Goal: Task Accomplishment & Management: Use online tool/utility

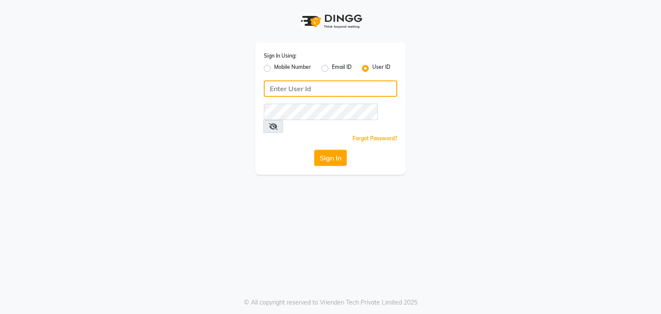
click at [270, 88] on input "Username" at bounding box center [330, 88] width 133 height 16
type input "uma@123"
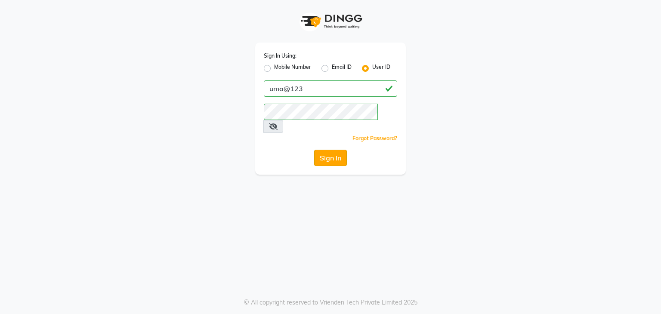
click at [327, 150] on button "Sign In" at bounding box center [330, 158] width 33 height 16
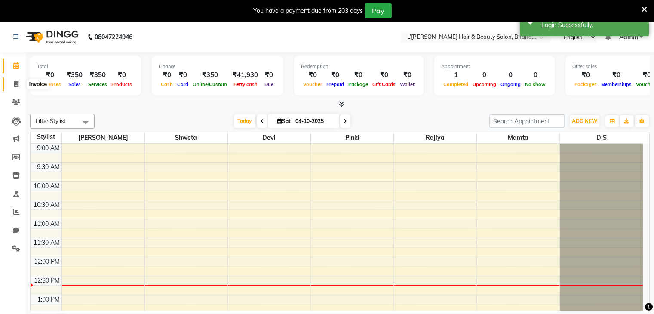
click at [13, 85] on span at bounding box center [16, 85] width 15 height 10
select select "7828"
select select "service"
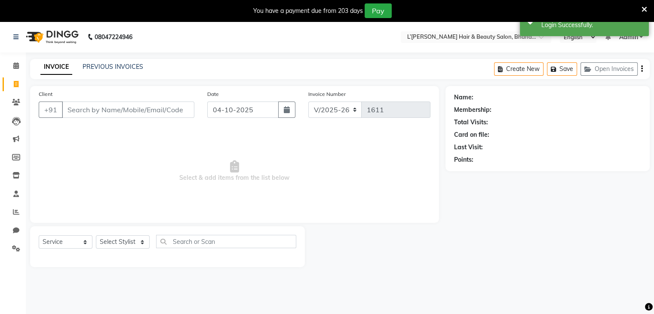
click at [72, 108] on input "Client" at bounding box center [128, 110] width 133 height 16
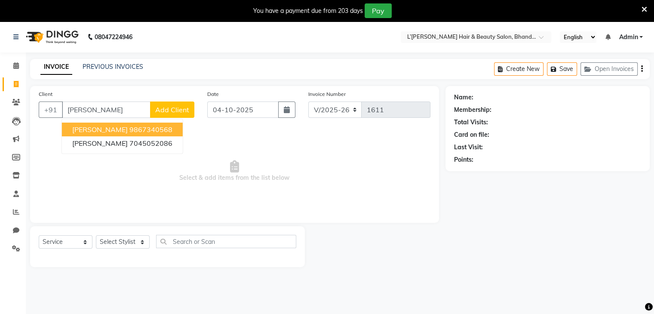
click at [92, 127] on span "[PERSON_NAME]" at bounding box center [100, 129] width 56 height 9
type input "9867340568"
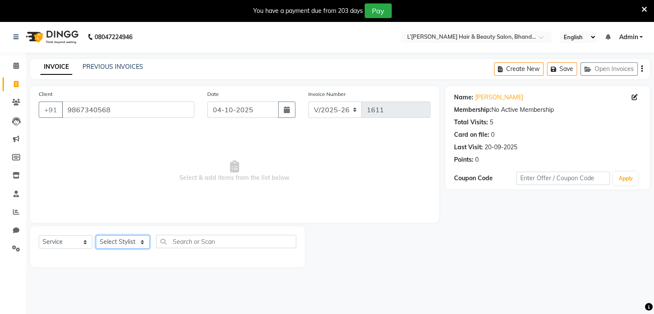
click at [122, 241] on select "Select Stylist Devi DIS Mamta Pinki [PERSON_NAME] Shweta Uma UNKNOWN [PERSON_NA…" at bounding box center [123, 241] width 54 height 13
select select "89767"
click at [96, 236] on select "Select Stylist Devi DIS Mamta Pinki [PERSON_NAME] Shweta Uma UNKNOWN [PERSON_NA…" at bounding box center [123, 241] width 54 height 13
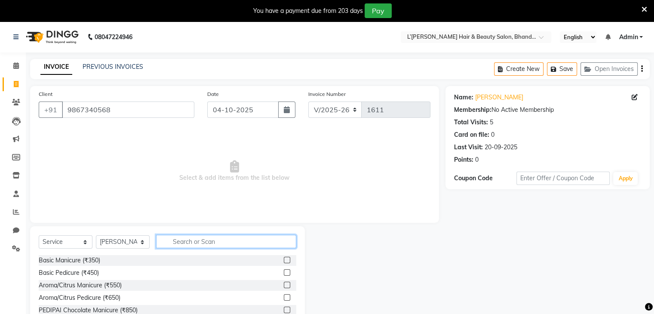
click at [172, 241] on input "text" at bounding box center [226, 241] width 140 height 13
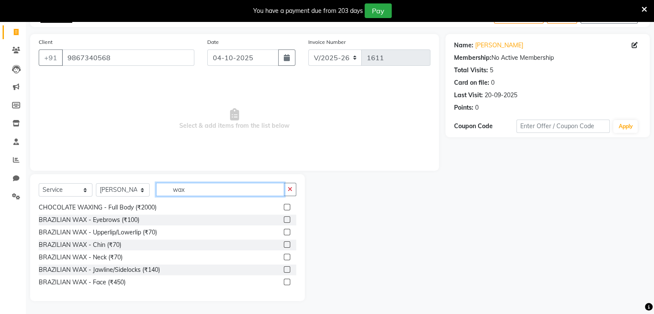
scroll to position [120, 0]
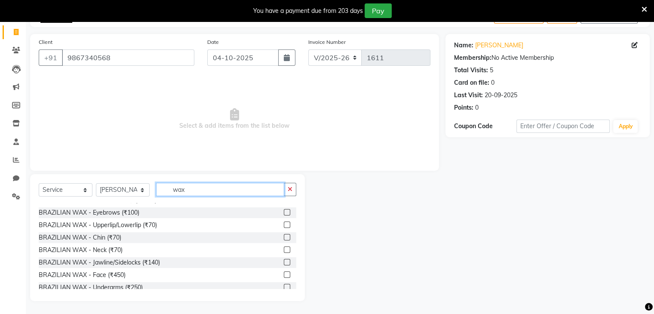
type input "wax"
click at [284, 235] on label at bounding box center [287, 237] width 6 height 6
click at [284, 235] on input "checkbox" at bounding box center [287, 238] width 6 height 6
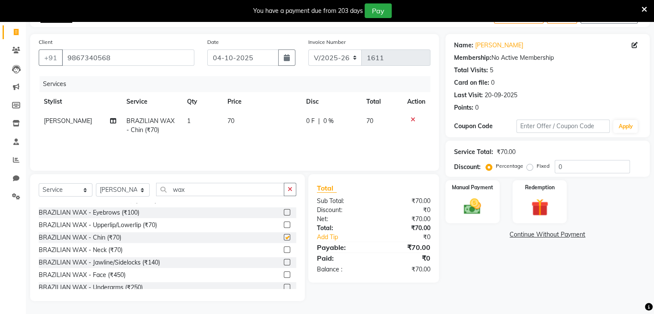
checkbox input "false"
click at [284, 226] on label at bounding box center [287, 225] width 6 height 6
click at [284, 226] on input "checkbox" at bounding box center [287, 225] width 6 height 6
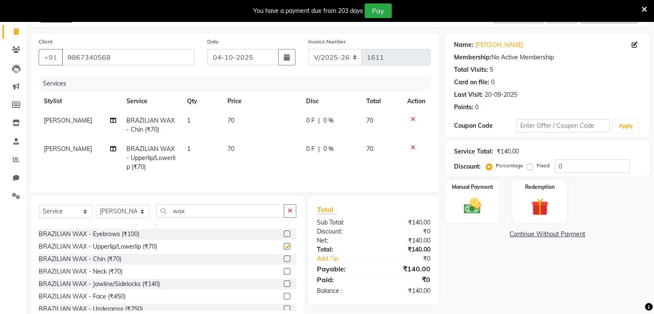
checkbox input "false"
click at [469, 226] on div "Name: [PERSON_NAME] Membership: No Active Membership Total Visits: 5 Card on fi…" at bounding box center [551, 178] width 211 height 289
click at [469, 217] on div "Manual Payment" at bounding box center [472, 201] width 56 height 44
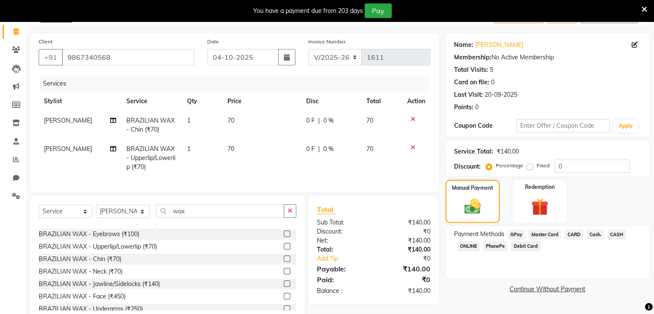
click at [490, 248] on span "PhonePe" at bounding box center [495, 246] width 25 height 10
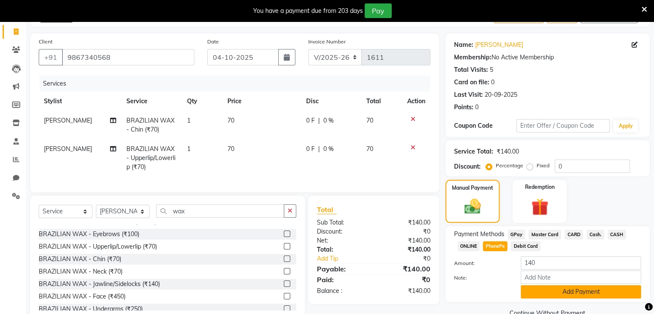
click at [531, 293] on button "Add Payment" at bounding box center [581, 291] width 120 height 13
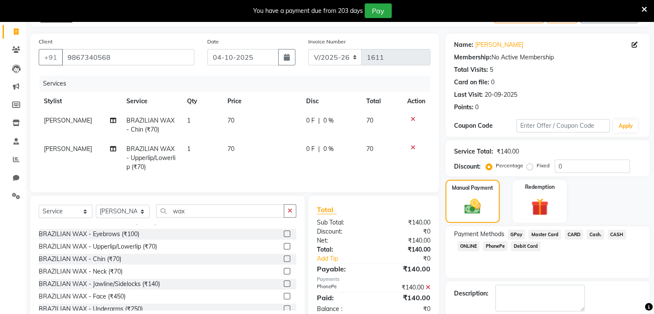
scroll to position [95, 0]
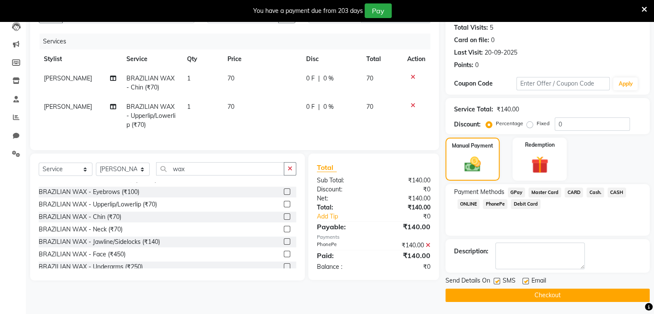
click at [545, 293] on button "Checkout" at bounding box center [548, 295] width 204 height 13
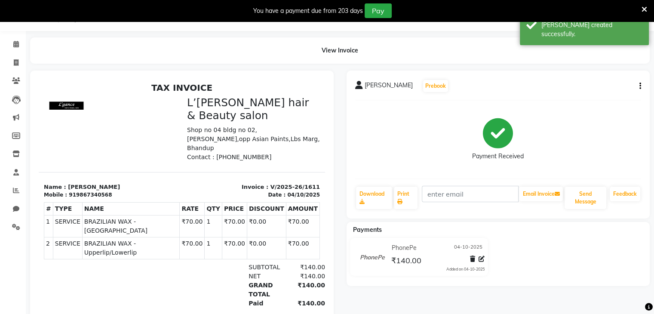
scroll to position [45, 0]
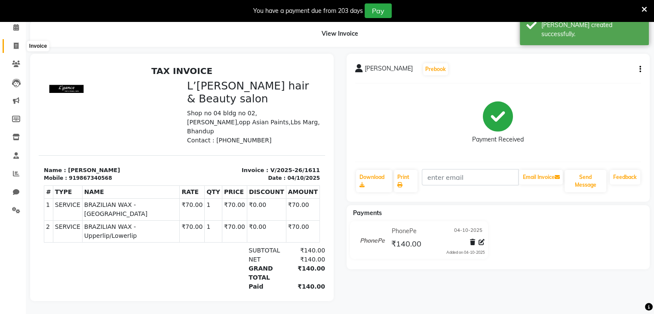
click at [15, 43] on icon at bounding box center [16, 46] width 5 height 6
select select "service"
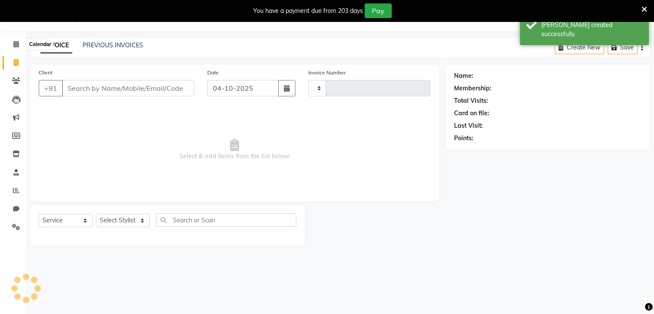
scroll to position [22, 0]
type input "1612"
select select "7828"
click at [78, 89] on input "Client" at bounding box center [128, 88] width 133 height 16
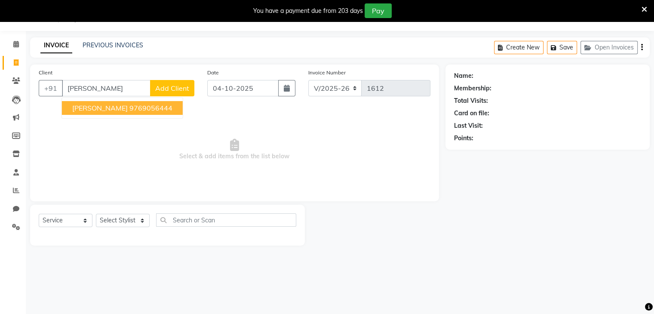
click at [96, 111] on span "[PERSON_NAME]" at bounding box center [100, 108] width 56 height 9
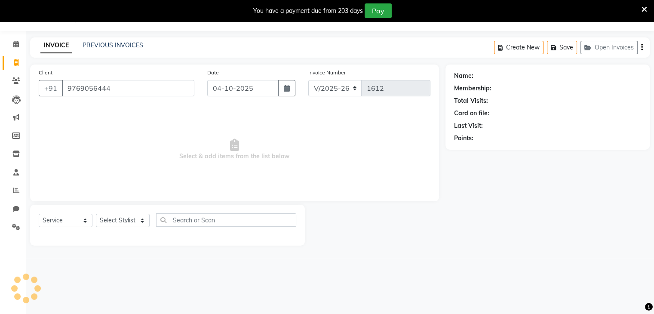
type input "9769056444"
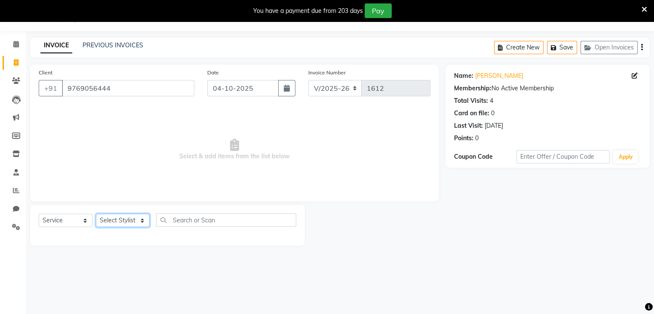
click at [121, 222] on select "Select Stylist Devi DIS Mamta Pinki [PERSON_NAME] Shweta Uma UNKNOWN [PERSON_NA…" at bounding box center [123, 220] width 54 height 13
select select "69888"
click at [96, 214] on select "Select Stylist Devi DIS Mamta Pinki [PERSON_NAME] Shweta Uma UNKNOWN [PERSON_NA…" at bounding box center [123, 220] width 54 height 13
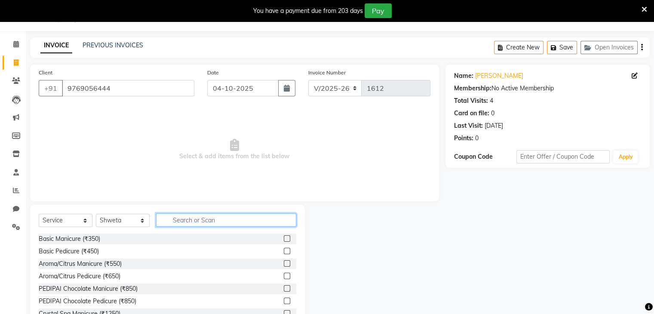
click at [174, 217] on input "text" at bounding box center [226, 219] width 140 height 13
type input "thread"
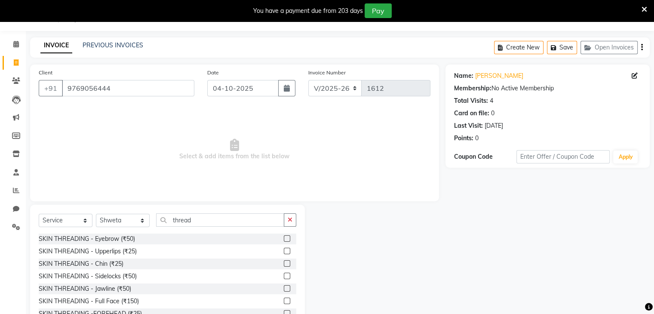
click at [284, 252] on label at bounding box center [287, 251] width 6 height 6
click at [284, 252] on input "checkbox" at bounding box center [287, 252] width 6 height 6
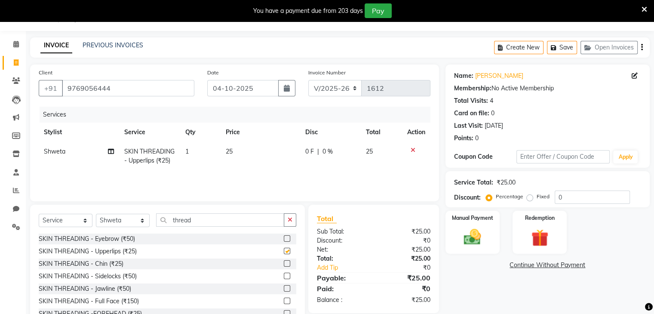
checkbox input "false"
click at [284, 240] on label at bounding box center [287, 238] width 6 height 6
click at [284, 240] on input "checkbox" at bounding box center [287, 239] width 6 height 6
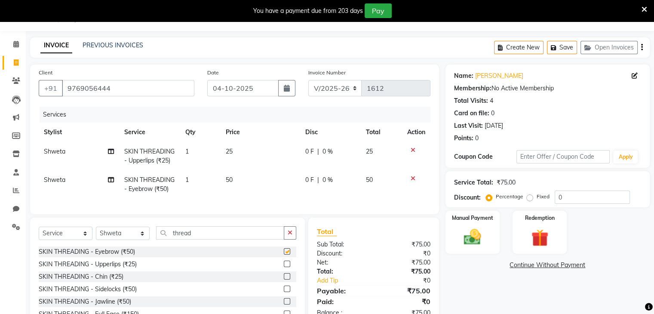
checkbox input "false"
click at [456, 238] on div "Manual Payment" at bounding box center [472, 232] width 56 height 44
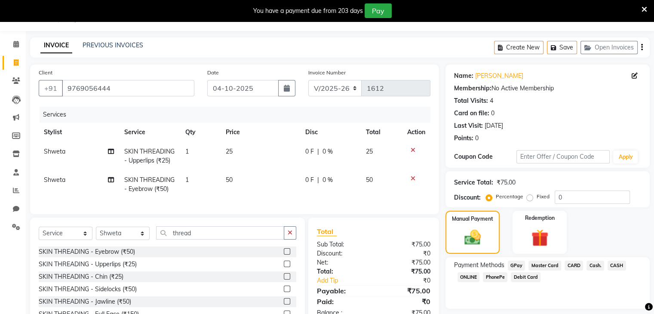
click at [597, 264] on span "Cash." at bounding box center [596, 266] width 18 height 10
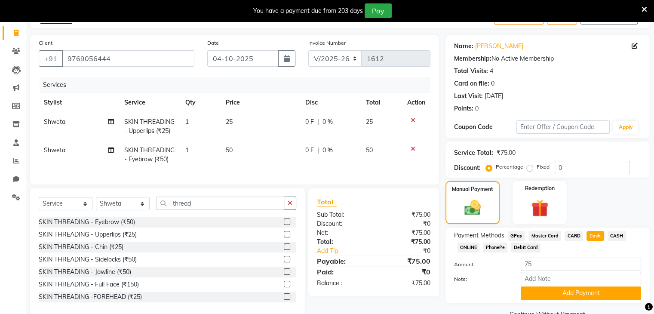
scroll to position [72, 0]
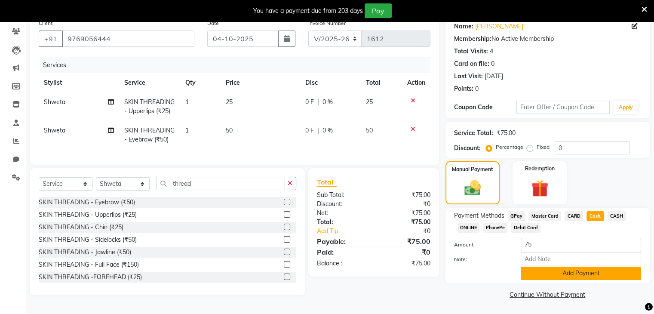
click at [577, 270] on button "Add Payment" at bounding box center [581, 273] width 120 height 13
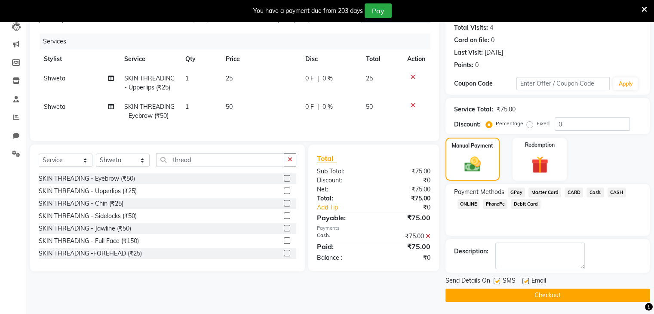
scroll to position [95, 0]
click at [575, 295] on button "Checkout" at bounding box center [548, 295] width 204 height 13
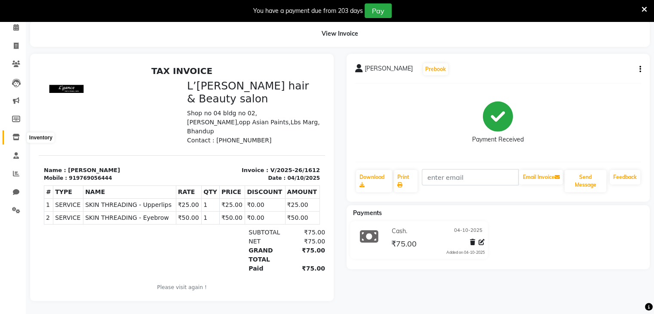
click at [15, 134] on icon at bounding box center [15, 137] width 7 height 6
select select
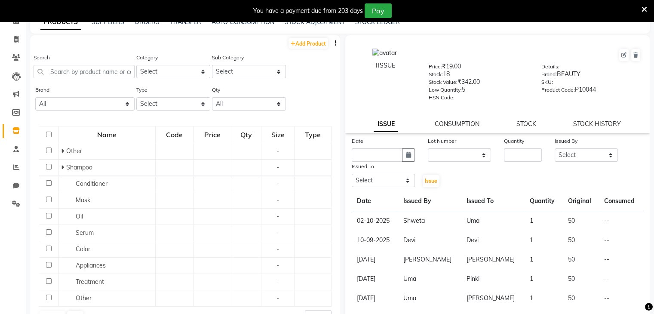
scroll to position [27, 0]
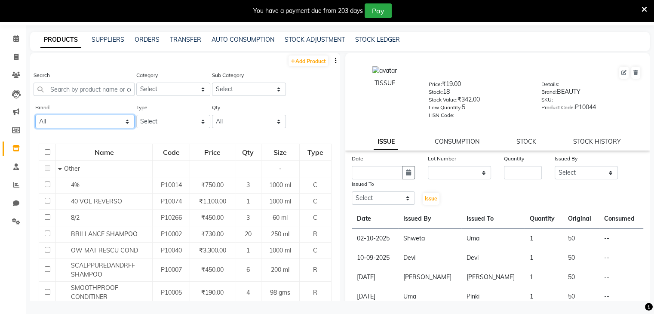
click at [59, 123] on select "All 2 Agelock Alga Beauty Beauty Gang Beauty Garage Blisskin Bodycare Bombine B…" at bounding box center [84, 121] width 99 height 13
click at [53, 89] on input "text" at bounding box center [84, 89] width 101 height 13
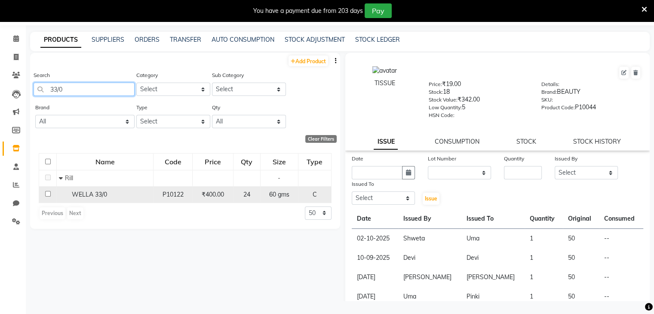
type input "33/0"
click at [47, 194] on input "checkbox" at bounding box center [48, 194] width 6 height 6
checkbox input "true"
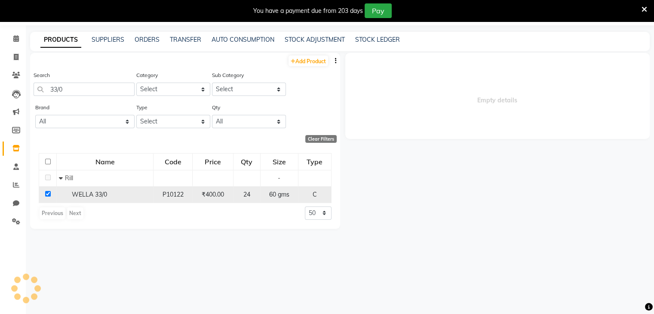
select select
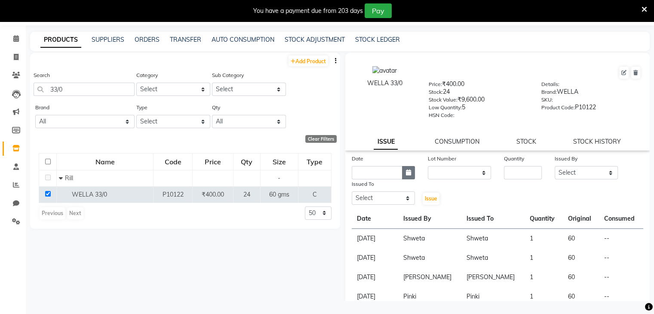
click at [406, 176] on icon "button" at bounding box center [408, 173] width 5 height 6
select select "10"
select select "2025"
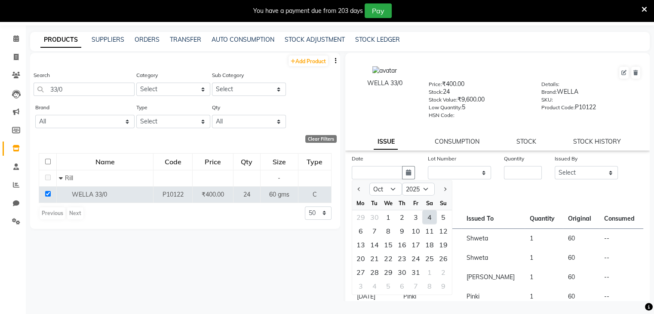
click at [430, 223] on div "4" at bounding box center [430, 217] width 14 height 14
type input "04-10-2025"
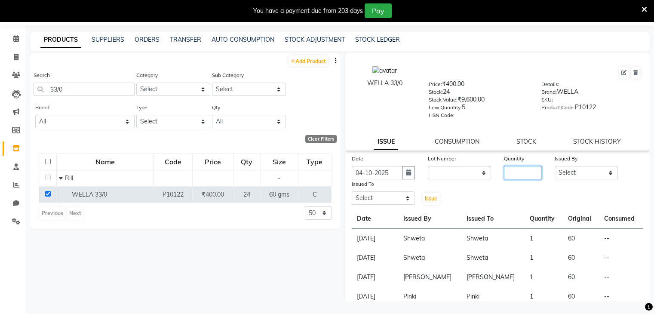
click at [510, 178] on input "number" at bounding box center [523, 172] width 38 height 13
type input "1"
click at [577, 176] on select "Select Devi DIS Mamta Pinki [PERSON_NAME] Shweta Uma UNKNOWN [PERSON_NAME]" at bounding box center [586, 172] width 63 height 13
select select "69887"
click at [555, 169] on select "Select Devi DIS Mamta Pinki [PERSON_NAME] Shweta Uma UNKNOWN [PERSON_NAME]" at bounding box center [586, 172] width 63 height 13
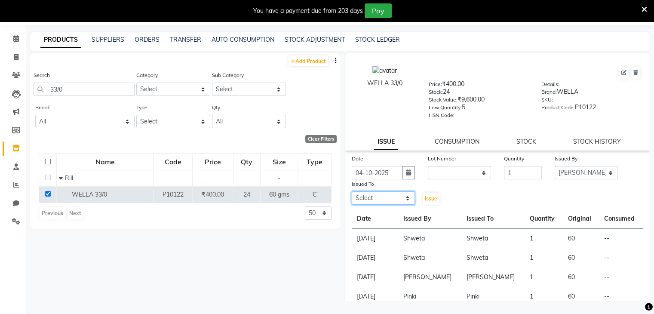
click at [404, 203] on select "Select Devi DIS Mamta Pinki [PERSON_NAME] Shweta Uma UNKNOWN [PERSON_NAME]" at bounding box center [383, 197] width 63 height 13
select select "69887"
click at [352, 195] on select "Select Devi DIS Mamta Pinki [PERSON_NAME] Shweta Uma UNKNOWN [PERSON_NAME]" at bounding box center [383, 197] width 63 height 13
click at [426, 202] on span "Issue" at bounding box center [431, 198] width 12 height 6
select select
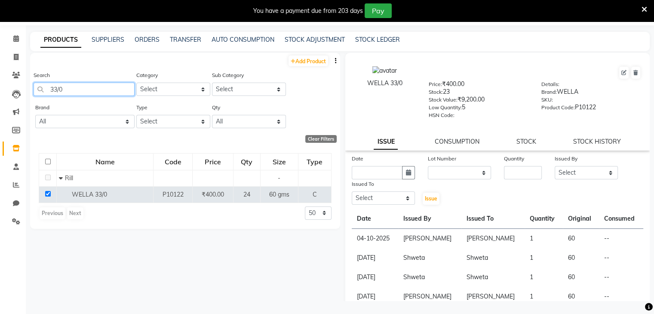
click at [76, 91] on input "33/0" at bounding box center [84, 89] width 101 height 13
type input "3"
type input "bomb"
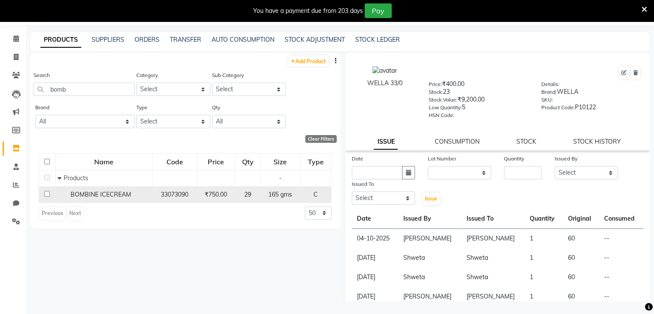
click at [46, 195] on input "checkbox" at bounding box center [47, 194] width 6 height 6
checkbox input "true"
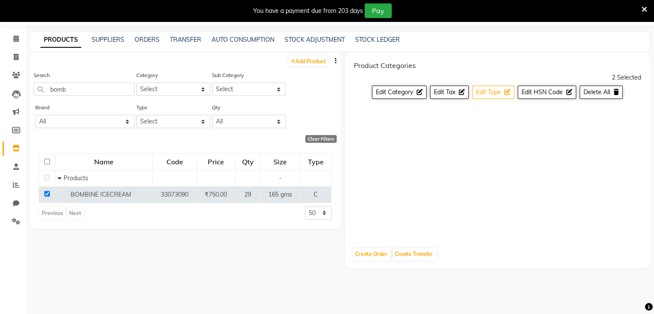
click at [491, 90] on span "Edit Type" at bounding box center [488, 92] width 25 height 8
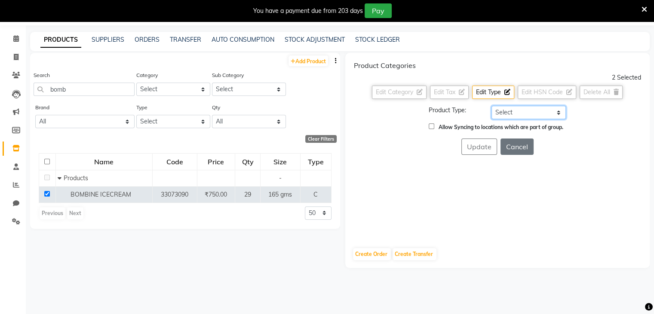
click at [497, 112] on select "Select Both Retail Consumable" at bounding box center [529, 112] width 75 height 13
select select "C"
click at [492, 106] on select "Select Both Retail Consumable" at bounding box center [529, 112] width 75 height 13
click at [473, 146] on button "Update" at bounding box center [480, 147] width 36 height 16
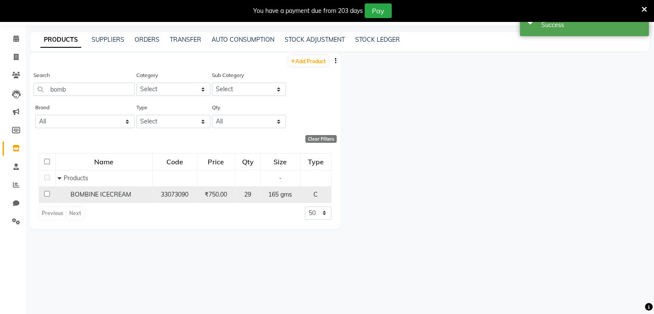
click at [46, 195] on input "checkbox" at bounding box center [47, 194] width 6 height 6
checkbox input "true"
select select
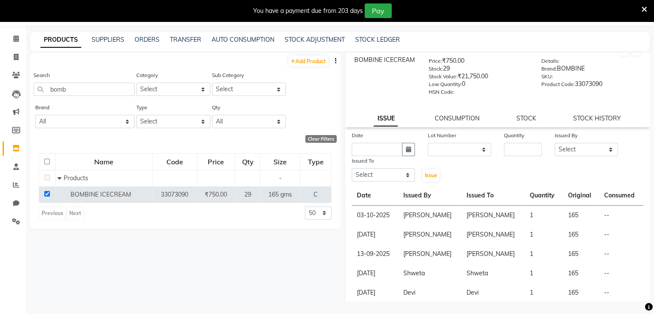
scroll to position [0, 0]
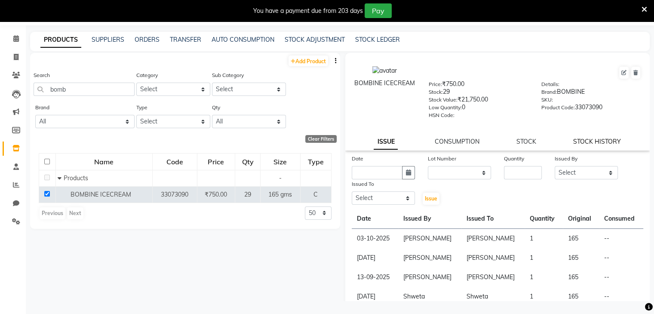
click at [580, 145] on link "STOCK HISTORY" at bounding box center [598, 142] width 48 height 8
select select "all"
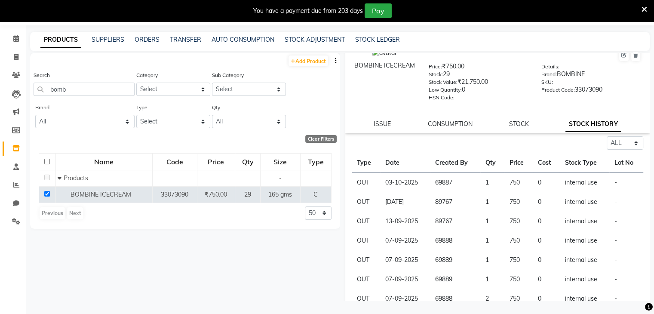
scroll to position [7, 0]
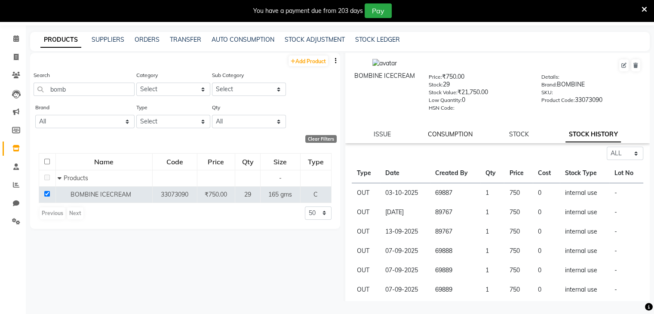
click at [446, 136] on link "CONSUMPTION" at bounding box center [450, 134] width 45 height 8
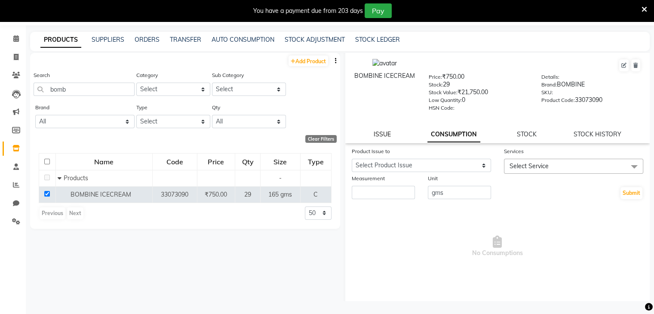
click at [383, 138] on link "ISSUE" at bounding box center [382, 134] width 17 height 8
select select
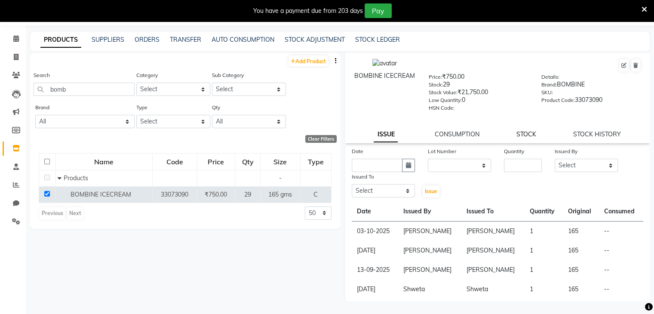
click at [526, 136] on link "STOCK" at bounding box center [527, 134] width 20 height 8
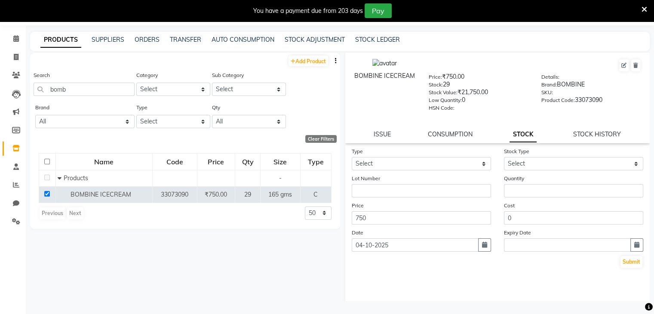
click at [637, 8] on div "You have a payment due from 203 days Pay" at bounding box center [322, 10] width 639 height 15
click at [642, 8] on icon at bounding box center [645, 10] width 6 height 8
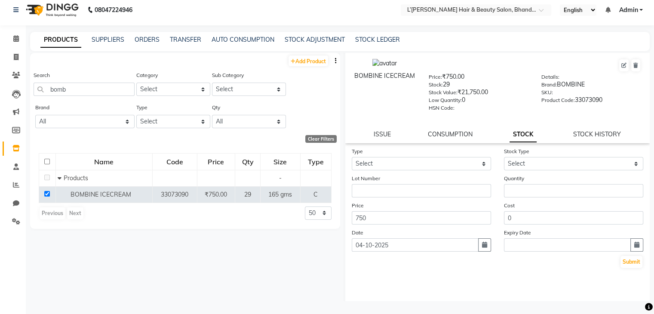
scroll to position [6, 0]
click at [12, 59] on span at bounding box center [16, 57] width 15 height 10
select select "7828"
select select "service"
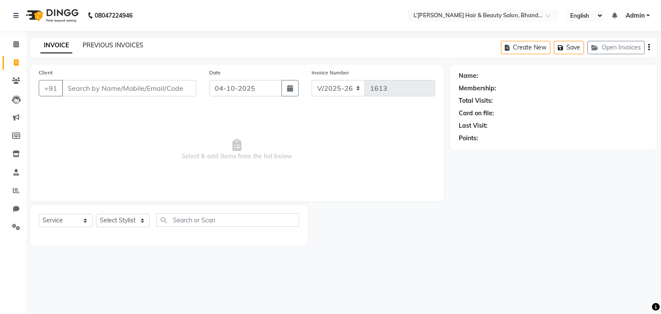
click at [102, 45] on link "PREVIOUS INVOICES" at bounding box center [113, 45] width 61 height 8
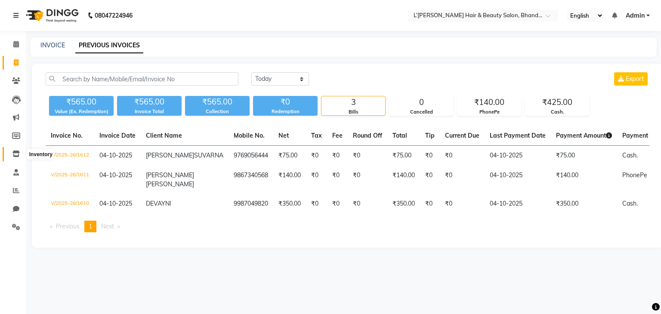
click at [19, 154] on span at bounding box center [16, 154] width 15 height 10
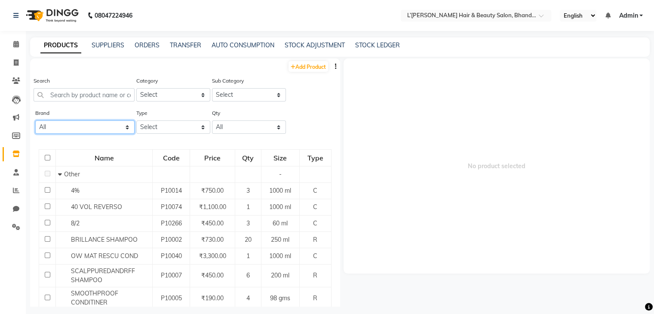
click at [57, 129] on select "All 2 Agelock Alga Beauty Beauty Gang Beauty Garage Blisskin Bodycare Bombine B…" at bounding box center [84, 126] width 99 height 13
select select "beauty garage"
click at [35, 121] on select "All 2 Agelock Alga Beauty Beauty Gang Beauty Garage Blisskin Bodycare Bombine B…" at bounding box center [84, 126] width 99 height 13
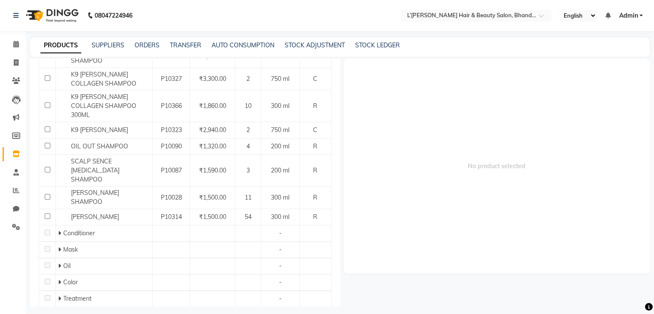
scroll to position [272, 0]
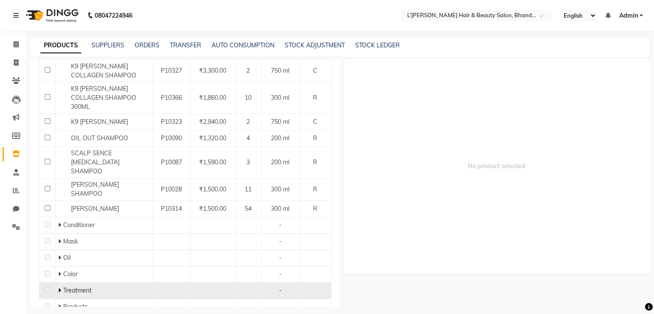
click at [59, 287] on icon at bounding box center [59, 290] width 3 height 6
checkbox input "true"
select select
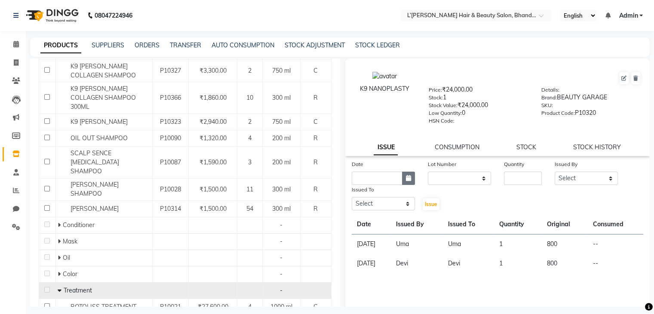
click at [406, 181] on icon "button" at bounding box center [408, 178] width 5 height 6
select select "10"
select select "2025"
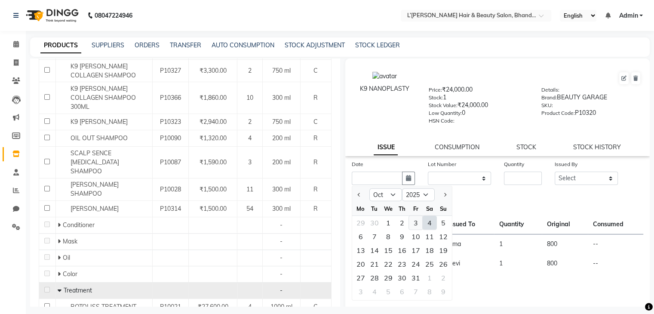
click at [415, 225] on div "3" at bounding box center [416, 223] width 14 height 14
type input "03-10-2025"
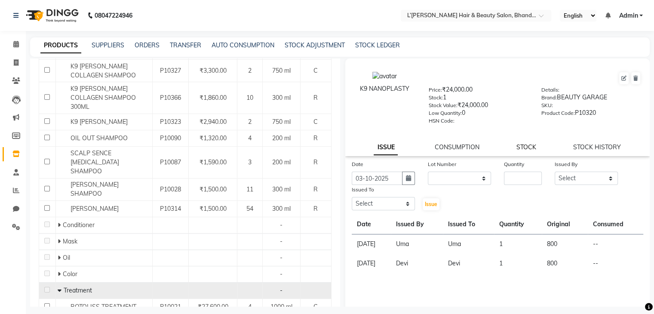
click at [518, 150] on link "STOCK" at bounding box center [527, 147] width 20 height 8
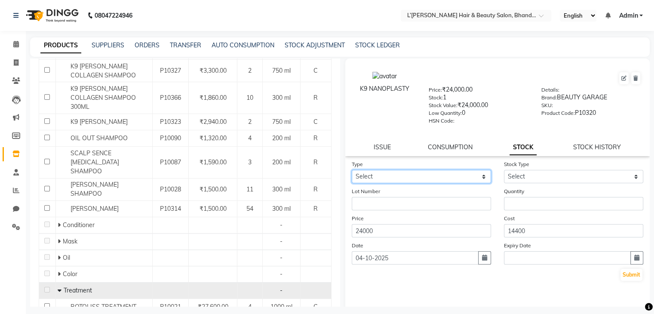
click at [424, 179] on select "Select In Out" at bounding box center [421, 176] width 139 height 13
select select "in"
click at [352, 173] on select "Select In Out" at bounding box center [421, 176] width 139 height 13
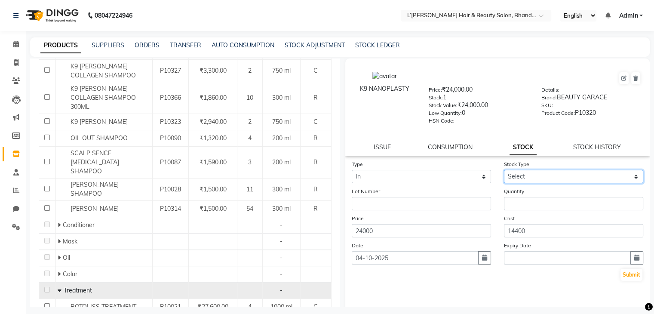
click at [524, 179] on select "Select New Stock Adjustment Return Other" at bounding box center [573, 176] width 139 height 13
select select "new stock"
click at [504, 173] on select "Select New Stock Adjustment Return Other" at bounding box center [573, 176] width 139 height 13
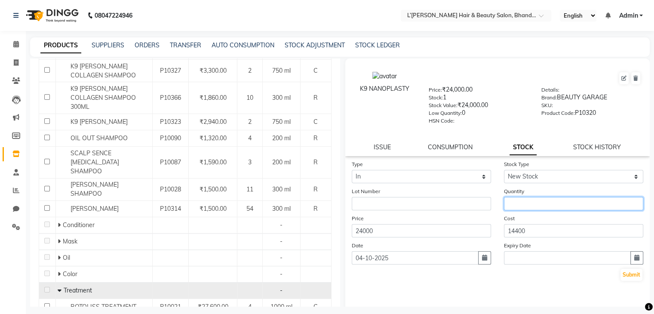
click at [518, 210] on input "number" at bounding box center [573, 203] width 139 height 13
type input "4"
click at [628, 281] on button "Submit" at bounding box center [632, 275] width 22 height 12
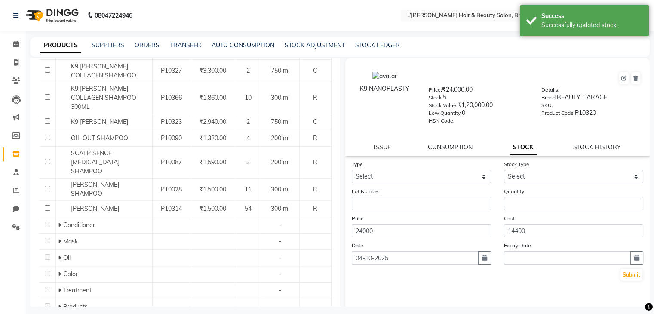
click at [383, 149] on link "ISSUE" at bounding box center [382, 147] width 17 height 8
select select
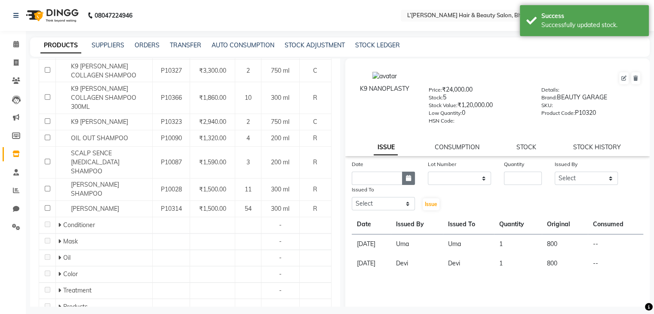
click at [407, 181] on icon "button" at bounding box center [408, 178] width 5 height 6
select select "10"
select select "2025"
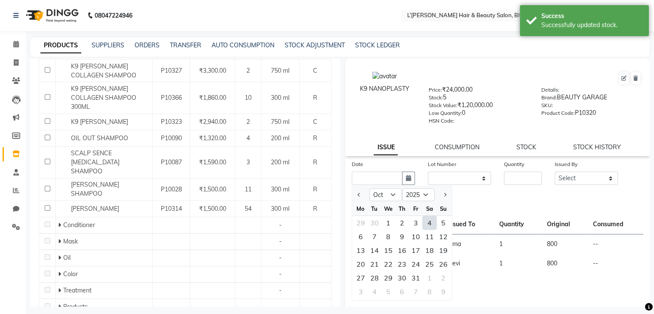
click at [430, 226] on div "4" at bounding box center [430, 223] width 14 height 14
type input "04-10-2025"
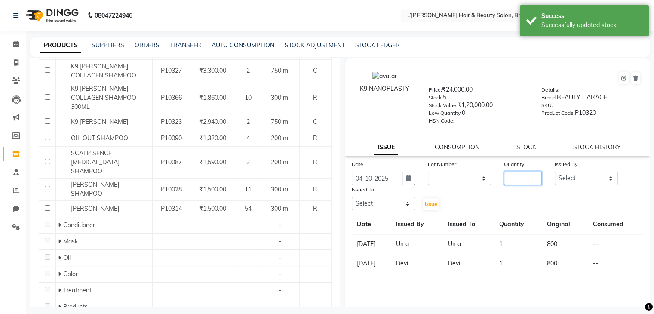
click at [516, 182] on input "number" at bounding box center [523, 178] width 38 height 13
type input "1"
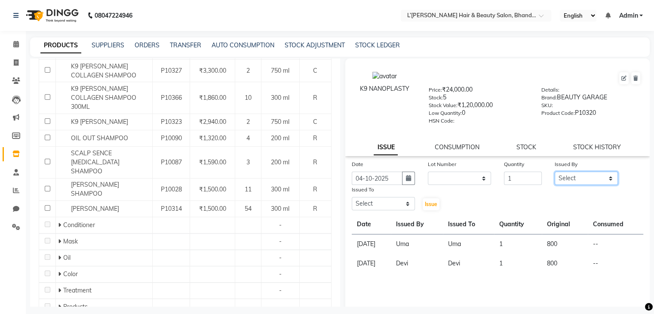
click at [575, 185] on select "Select Devi DIS Mamta Pinki [PERSON_NAME] Shweta Uma UNKNOWN [PERSON_NAME]" at bounding box center [586, 178] width 63 height 13
select select "70654"
click at [555, 175] on select "Select Devi DIS Mamta Pinki [PERSON_NAME] Shweta Uma UNKNOWN [PERSON_NAME]" at bounding box center [586, 178] width 63 height 13
click at [402, 208] on select "Select Devi DIS Mamta Pinki [PERSON_NAME] Shweta Uma UNKNOWN [PERSON_NAME]" at bounding box center [383, 203] width 63 height 13
select select "70655"
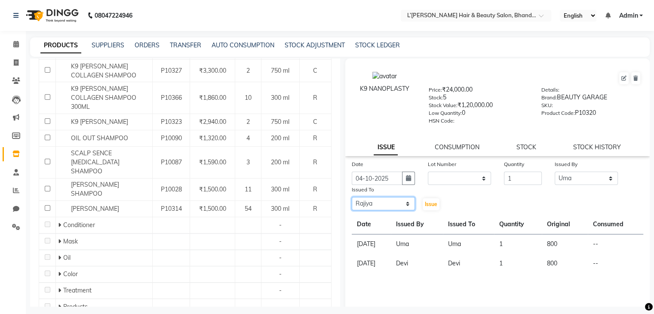
click at [352, 201] on select "Select Devi DIS Mamta Pinki [PERSON_NAME] Shweta Uma UNKNOWN [PERSON_NAME]" at bounding box center [383, 203] width 63 height 13
click at [432, 205] on span "Issue" at bounding box center [431, 204] width 12 height 6
select select
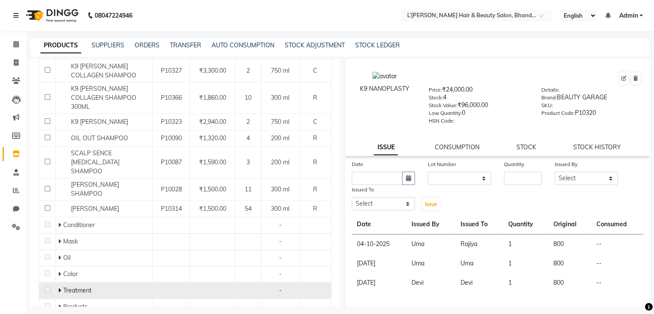
click at [59, 287] on icon at bounding box center [59, 290] width 3 height 6
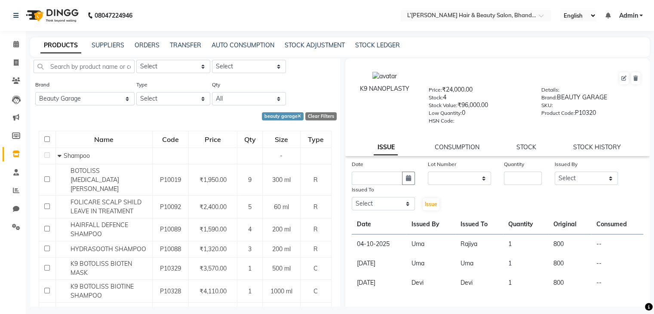
scroll to position [0, 0]
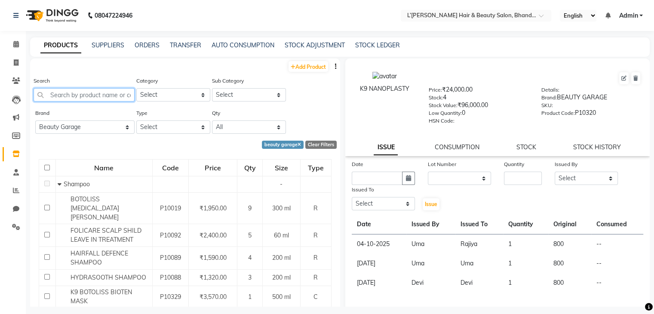
click at [50, 97] on input "text" at bounding box center [84, 94] width 101 height 13
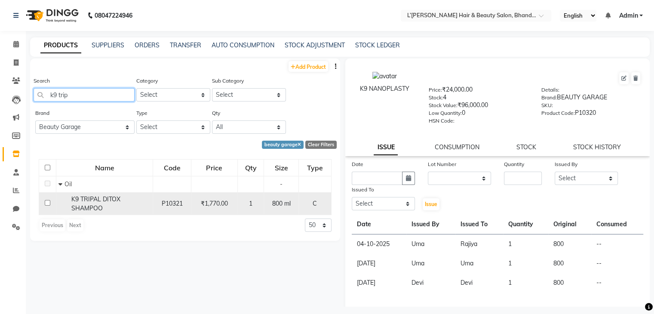
type input "k9 trip"
click at [46, 204] on input "checkbox" at bounding box center [48, 203] width 6 height 6
checkbox input "true"
select select
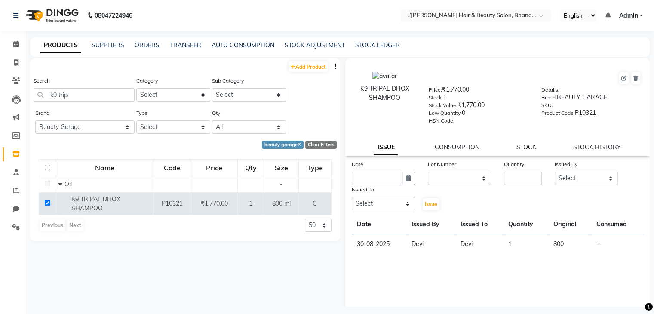
click at [523, 151] on link "STOCK" at bounding box center [527, 147] width 20 height 8
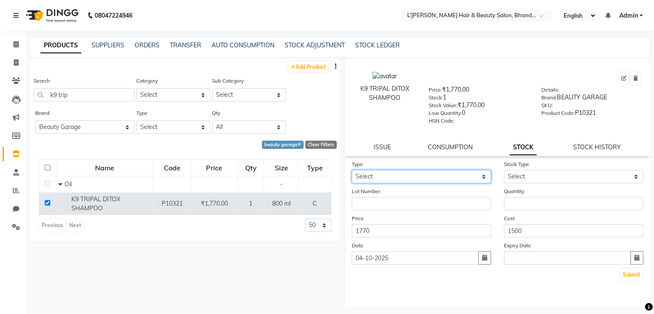
click at [415, 179] on select "Select In Out" at bounding box center [421, 176] width 139 height 13
select select "in"
click at [352, 173] on select "Select In Out" at bounding box center [421, 176] width 139 height 13
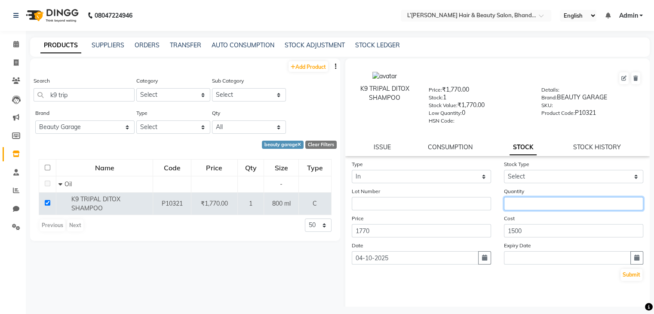
click at [508, 203] on input "number" at bounding box center [573, 203] width 139 height 13
type input "1"
click at [622, 277] on button "Submit" at bounding box center [632, 275] width 22 height 12
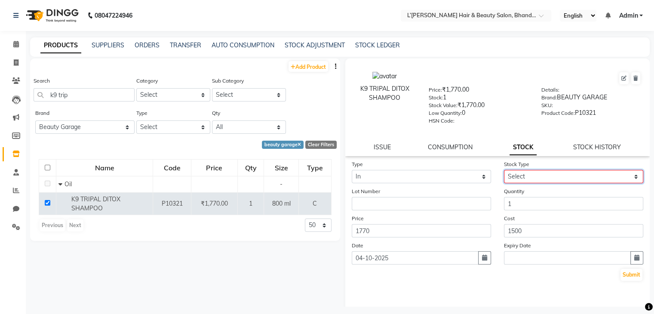
click at [552, 183] on select "Select New Stock Adjustment Return Other" at bounding box center [573, 176] width 139 height 13
select select "new stock"
click at [504, 173] on select "Select New Stock Adjustment Return Other" at bounding box center [573, 176] width 139 height 13
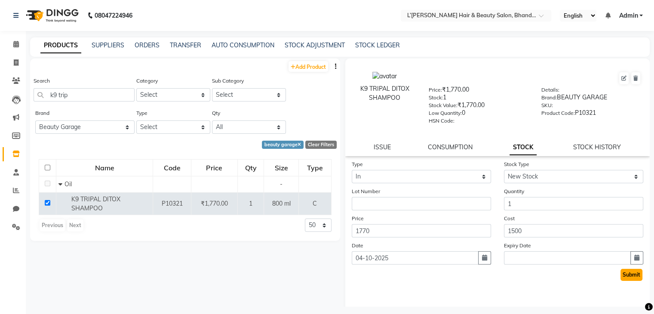
click at [621, 281] on button "Submit" at bounding box center [632, 275] width 22 height 12
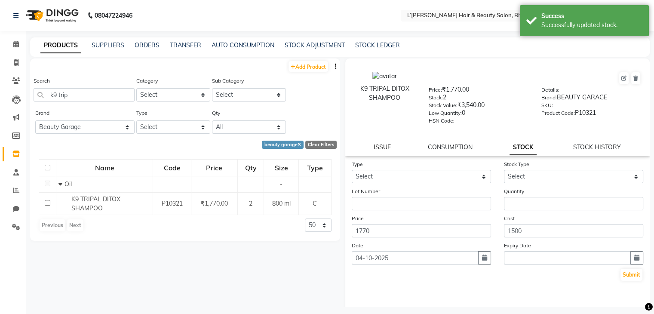
click at [382, 150] on link "ISSUE" at bounding box center [382, 147] width 17 height 8
select select
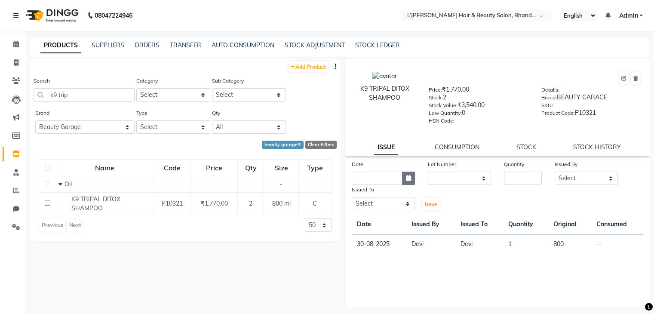
click at [407, 181] on icon "button" at bounding box center [408, 178] width 5 height 6
select select "10"
select select "2025"
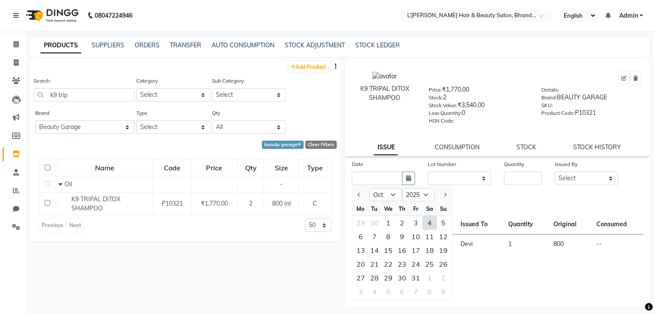
click at [427, 224] on div "4" at bounding box center [430, 223] width 14 height 14
type input "04-10-2025"
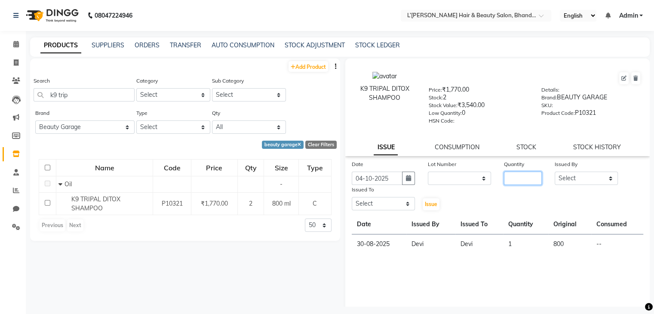
click at [508, 182] on input "number" at bounding box center [523, 178] width 38 height 13
type input "1"
click at [586, 182] on select "Select Devi DIS Mamta Pinki [PERSON_NAME] Shweta Uma UNKNOWN [PERSON_NAME]" at bounding box center [586, 178] width 63 height 13
select select "70654"
click at [555, 175] on select "Select Devi DIS Mamta Pinki [PERSON_NAME] Shweta Uma UNKNOWN [PERSON_NAME]" at bounding box center [586, 178] width 63 height 13
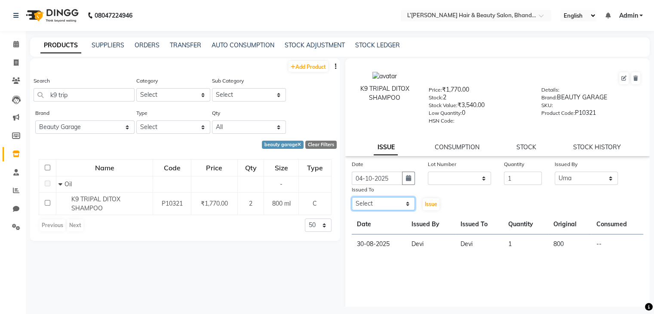
click at [392, 209] on select "Select Devi DIS Mamta Pinki [PERSON_NAME] Shweta Uma UNKNOWN [PERSON_NAME]" at bounding box center [383, 203] width 63 height 13
select select "70655"
click at [352, 201] on select "Select Devi DIS Mamta Pinki [PERSON_NAME] Shweta Uma UNKNOWN [PERSON_NAME]" at bounding box center [383, 203] width 63 height 13
click at [429, 207] on span "Issue" at bounding box center [431, 204] width 12 height 6
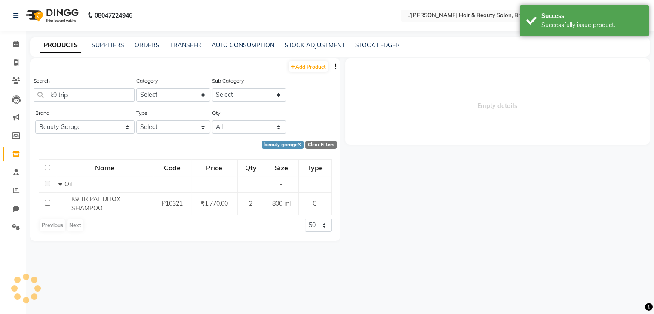
select select
